Goal: Information Seeking & Learning: Learn about a topic

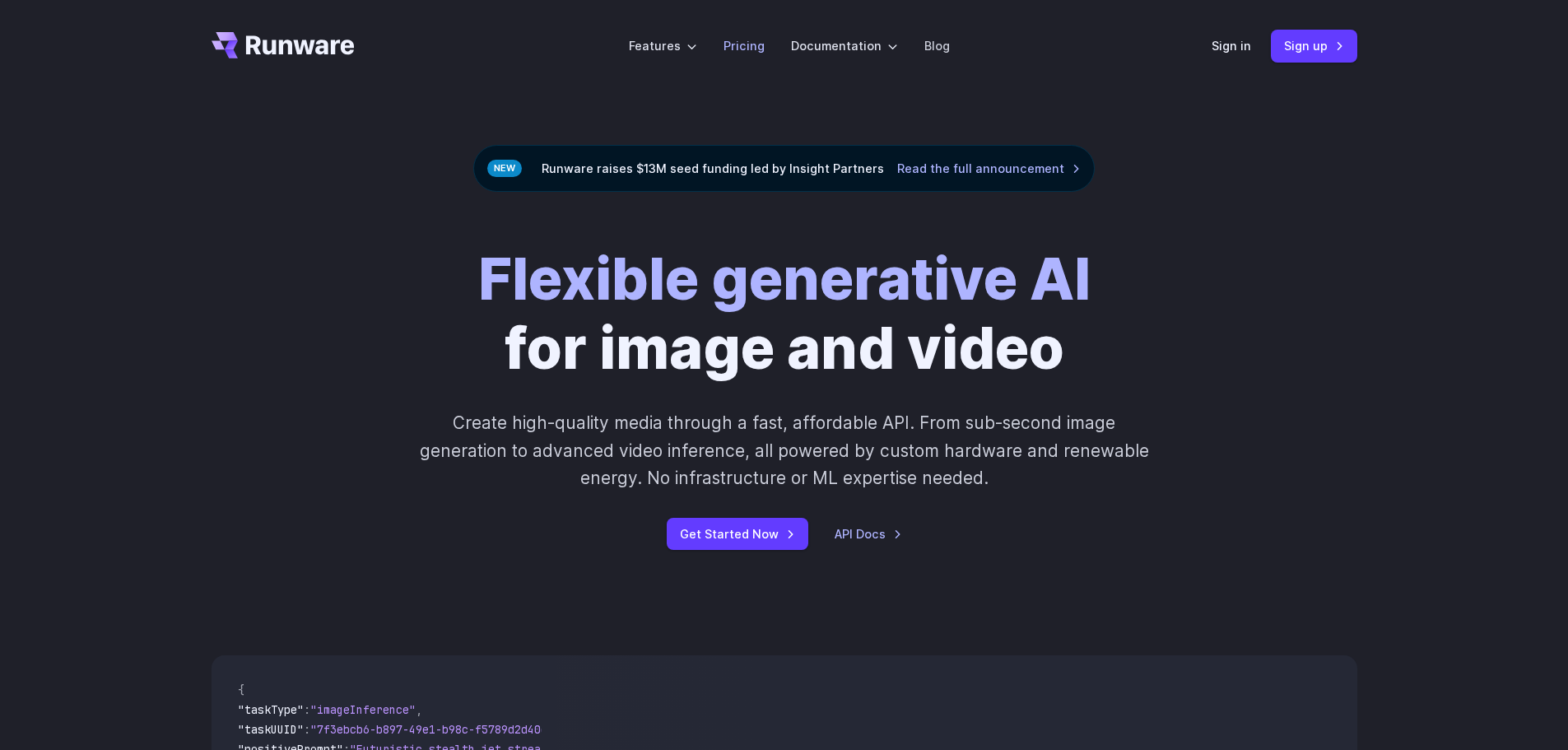
click at [743, 50] on link "Pricing" at bounding box center [744, 46] width 41 height 19
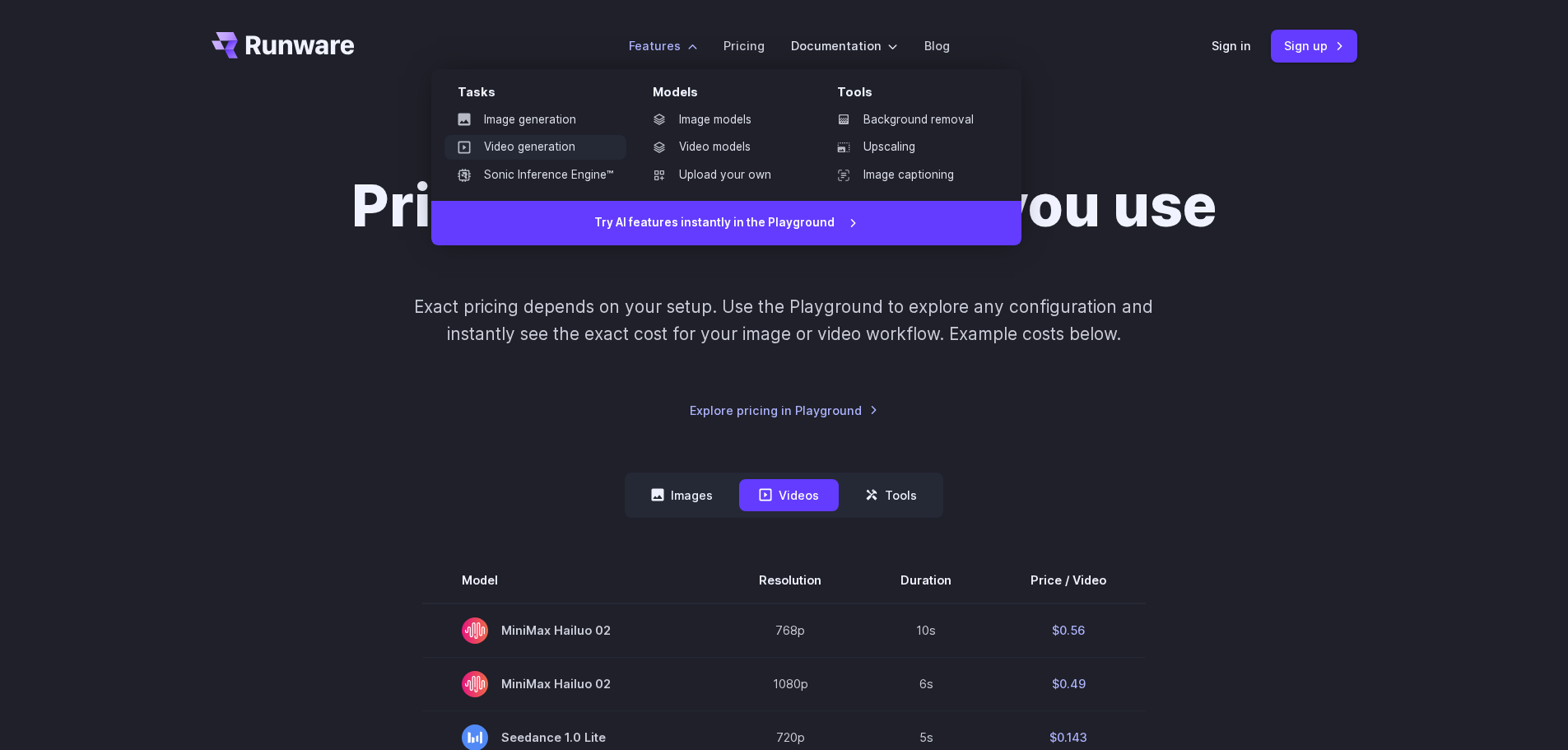
click at [546, 140] on link "Video generation" at bounding box center [535, 147] width 182 height 25
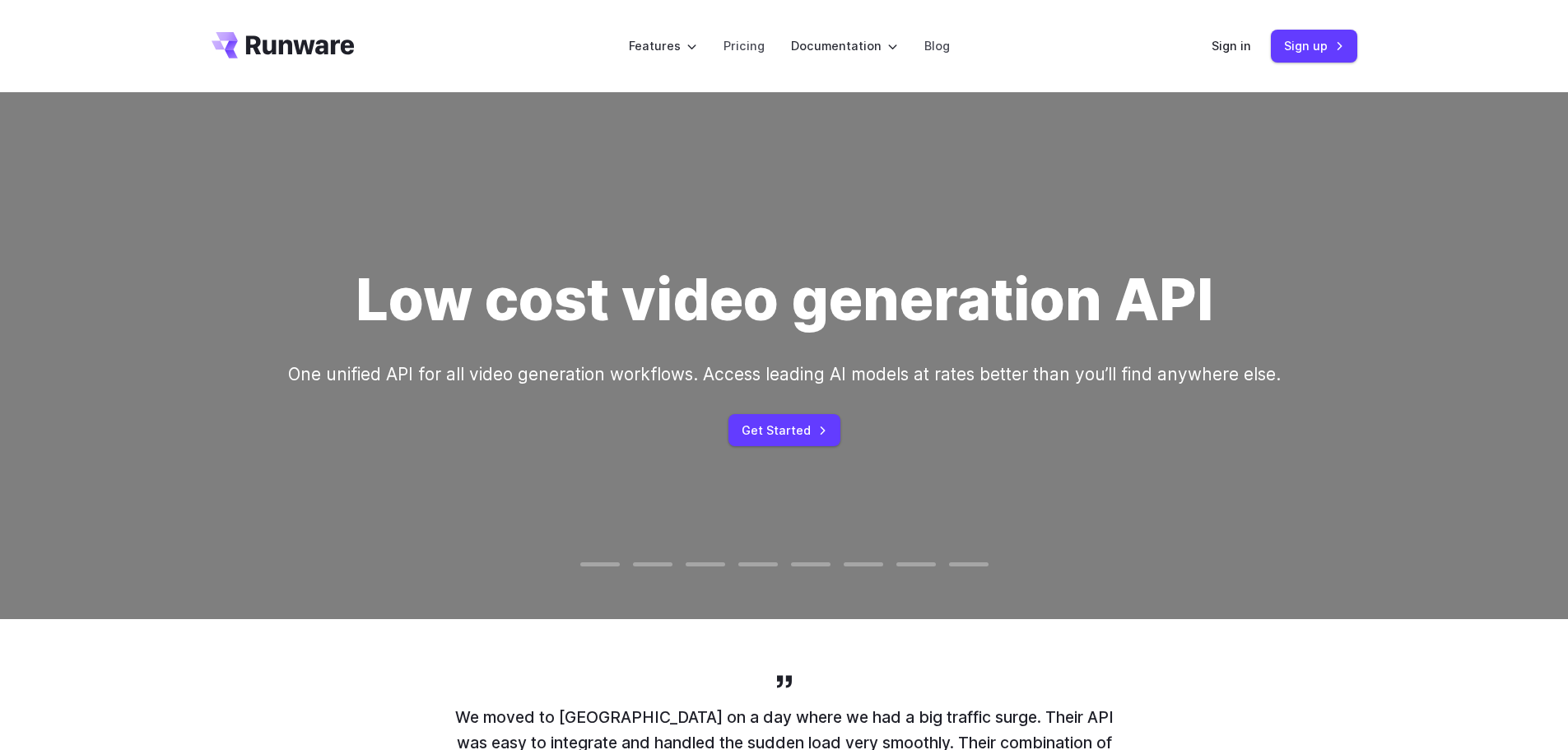
click at [258, 40] on icon "Go to /" at bounding box center [301, 45] width 109 height 19
